Goal: Browse casually

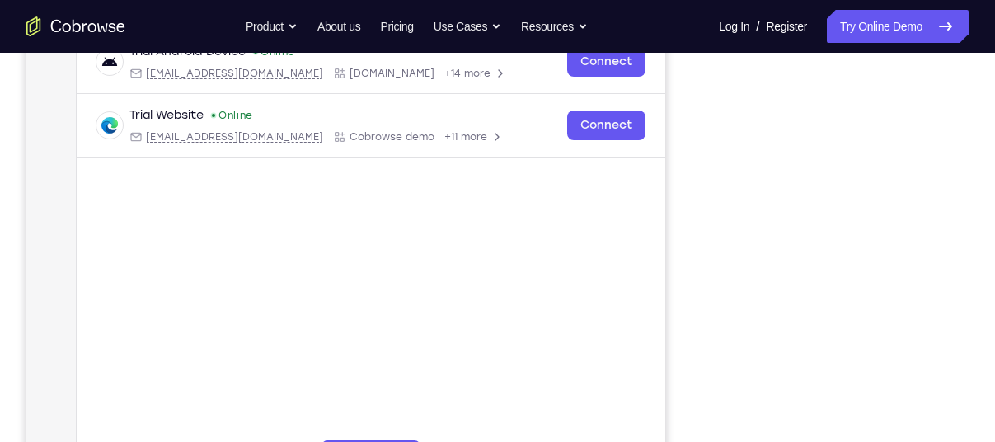
scroll to position [389, 0]
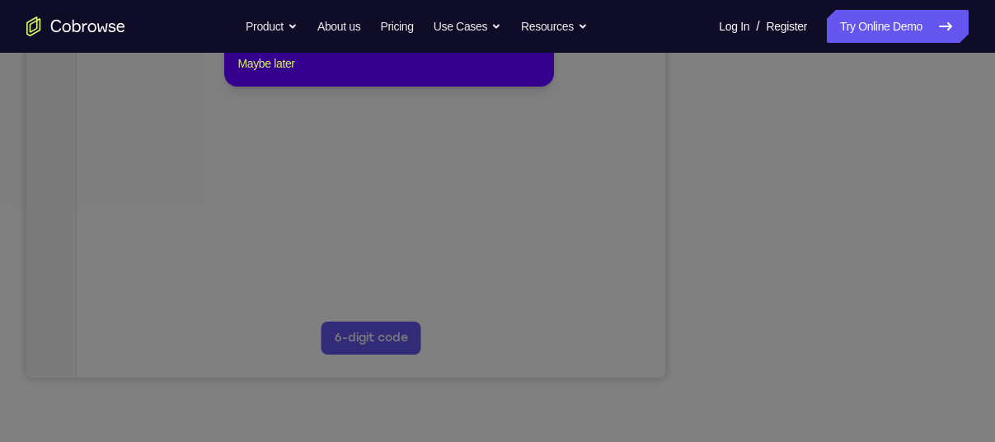
click at [831, 345] on icon at bounding box center [503, 184] width 1007 height 513
click at [260, 73] on button "Maybe later" at bounding box center [265, 64] width 57 height 20
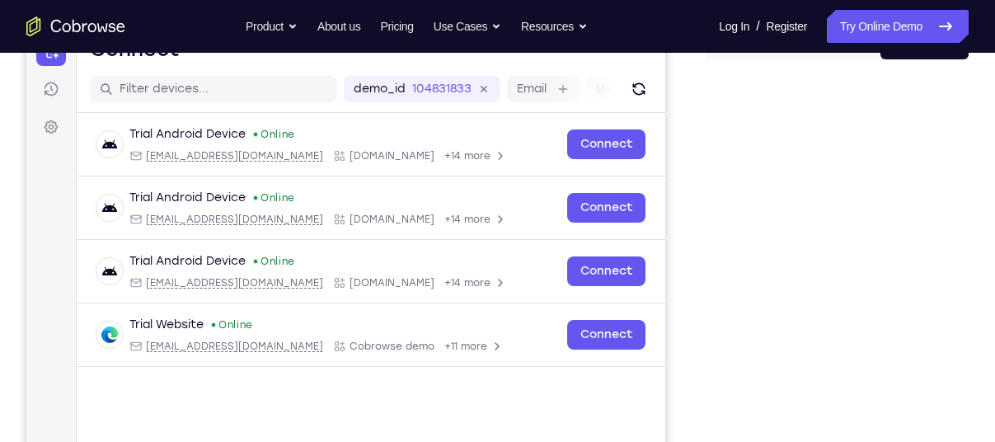
scroll to position [186, 0]
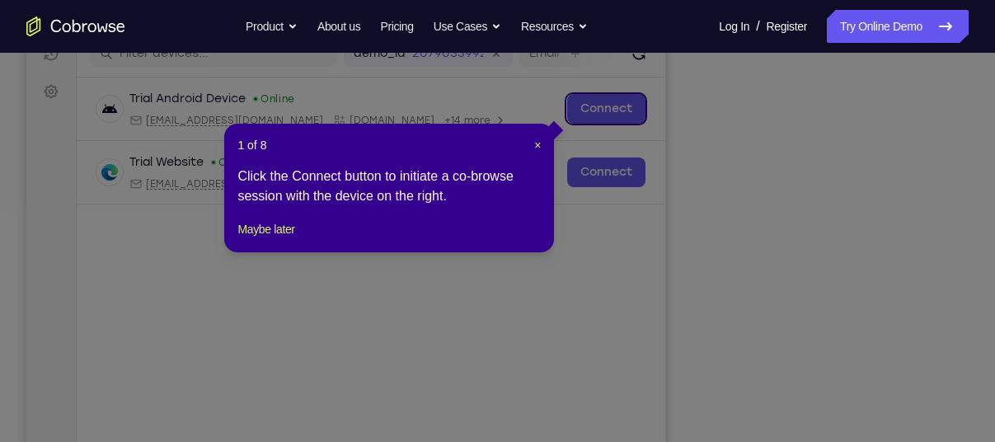
scroll to position [222, 0]
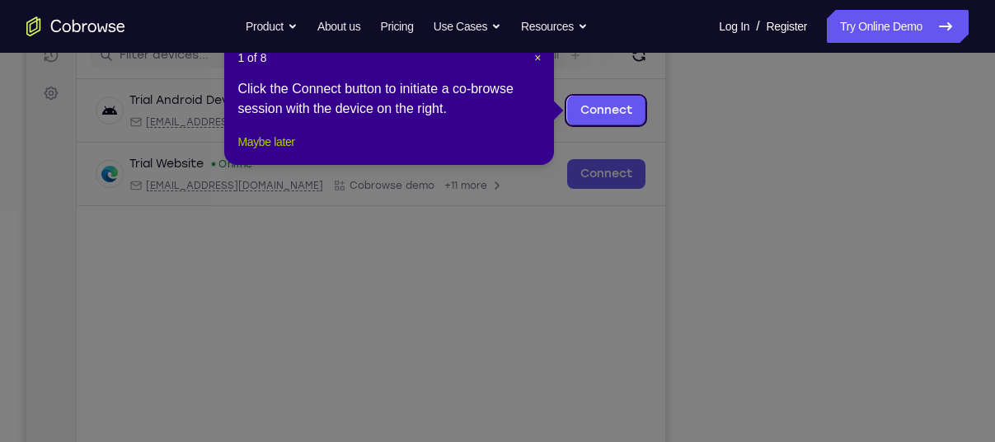
click at [286, 152] on button "Maybe later" at bounding box center [265, 142] width 57 height 20
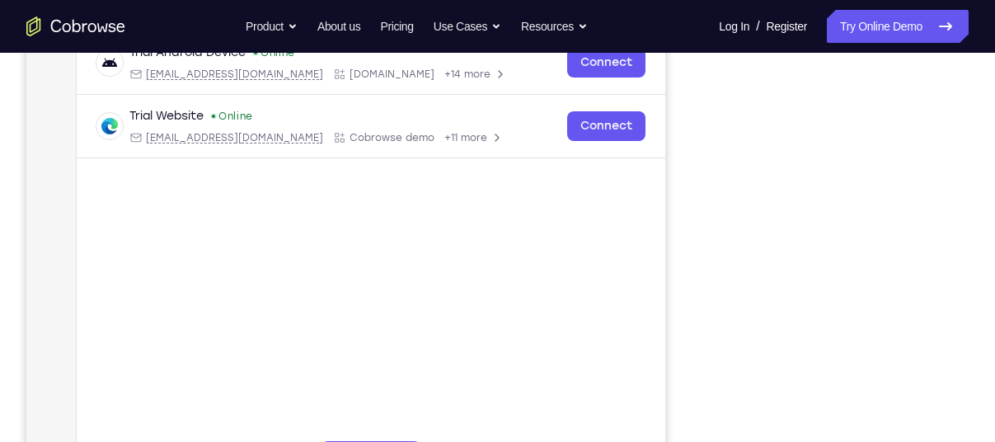
scroll to position [270, 0]
click at [648, 218] on div "Trial Android Device Online android@example.com Cobrowse.io +14 more android@ex…" at bounding box center [371, 133] width 588 height 206
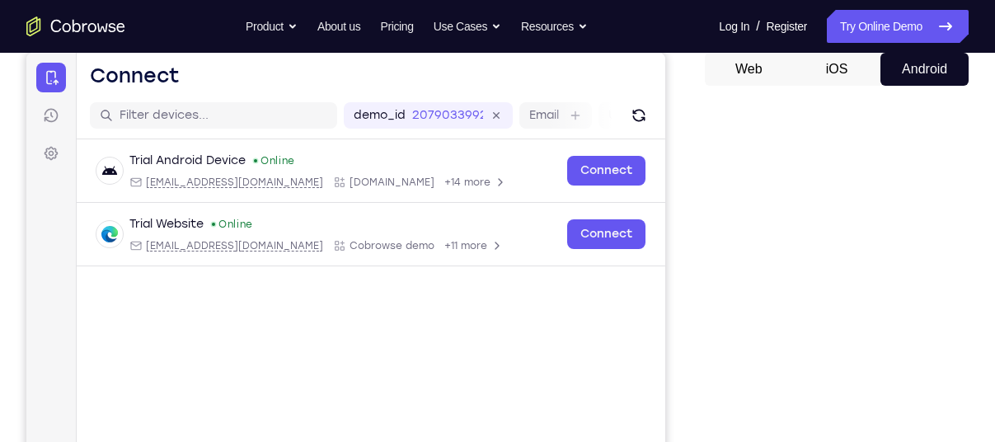
scroll to position [160, 0]
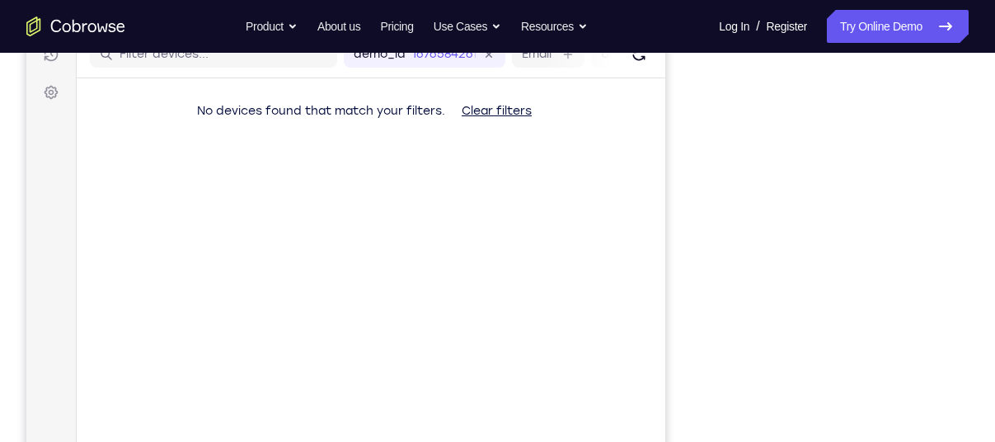
scroll to position [311, 0]
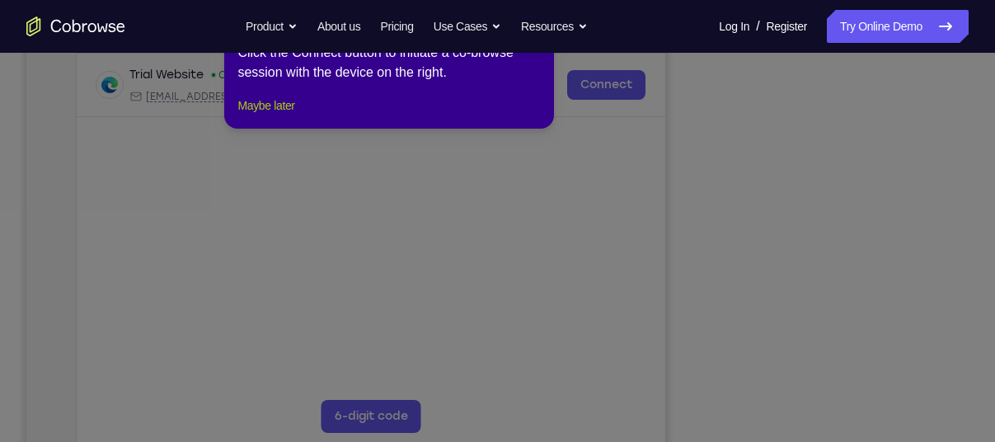
click at [283, 115] on button "Maybe later" at bounding box center [265, 106] width 57 height 20
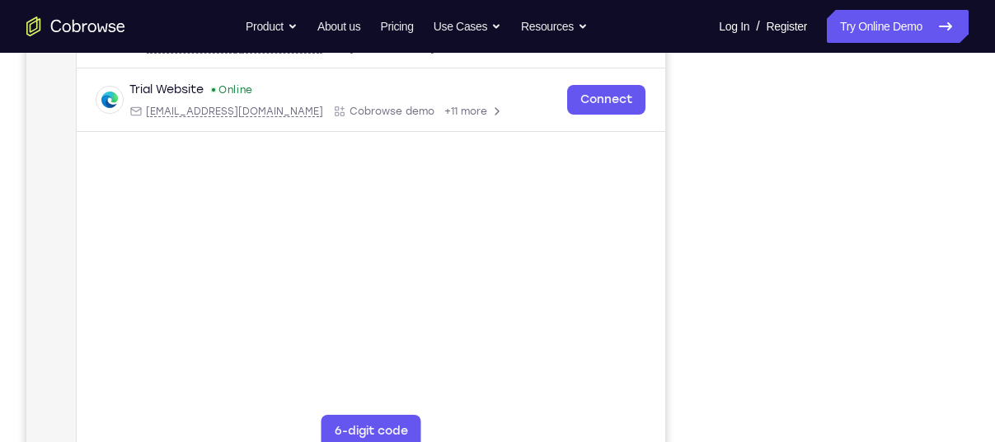
scroll to position [241, 0]
